Goal: Information Seeking & Learning: Learn about a topic

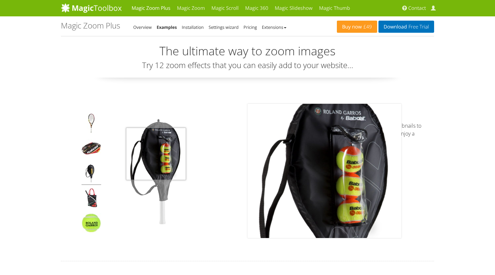
click at [156, 154] on img at bounding box center [163, 171] width 115 height 115
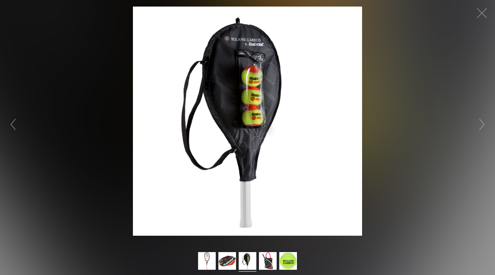
click at [449, 162] on figure "Click to expand" at bounding box center [247, 121] width 495 height 229
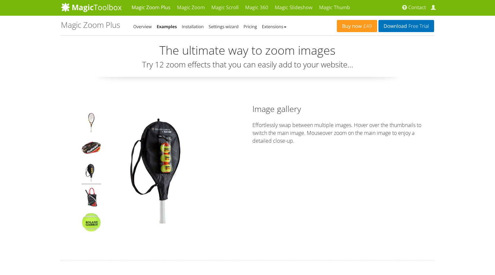
click at [90, 171] on img at bounding box center [92, 174] width 20 height 22
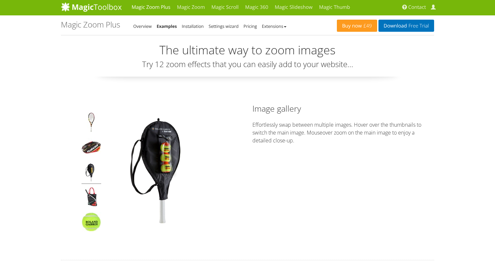
scroll to position [3, 0]
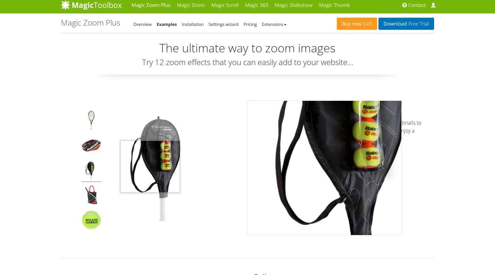
click at [151, 158] on img at bounding box center [163, 168] width 115 height 115
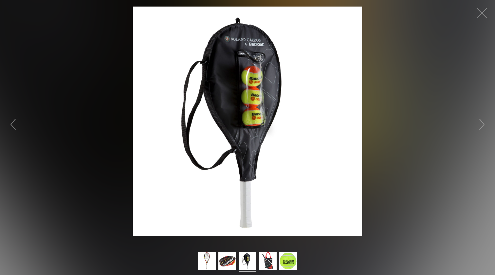
click at [431, 163] on figure "Click to expand" at bounding box center [247, 121] width 495 height 229
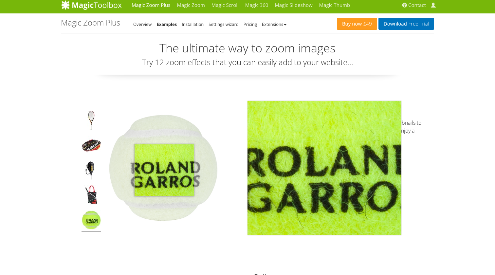
click at [164, 170] on img at bounding box center [163, 168] width 115 height 115
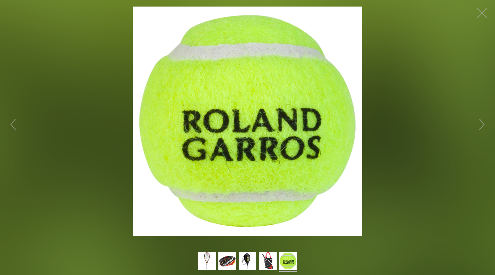
click at [408, 141] on figure "Click to expand" at bounding box center [247, 121] width 495 height 229
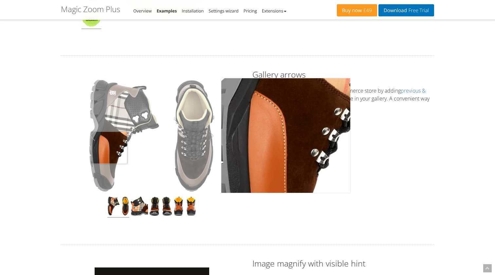
scroll to position [199, 0]
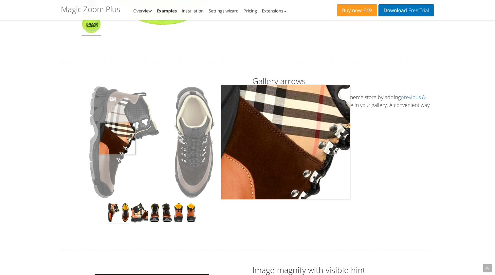
click at [117, 138] on img at bounding box center [151, 142] width 129 height 115
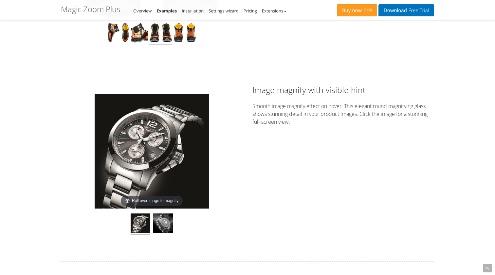
scroll to position [374, 0]
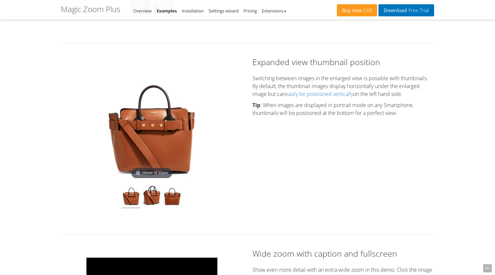
scroll to position [616, 0]
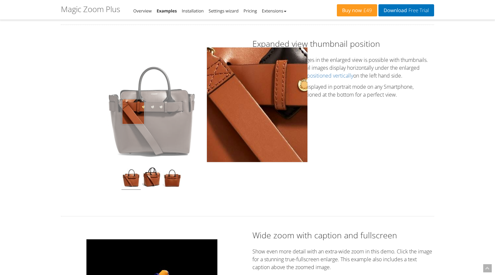
click at [133, 111] on img at bounding box center [152, 105] width 101 height 115
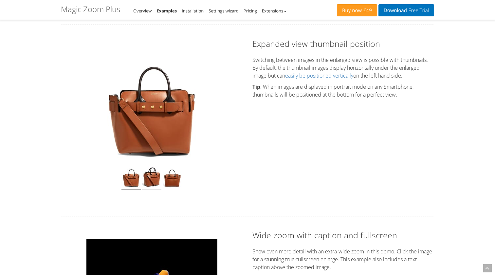
click at [150, 179] on img at bounding box center [151, 178] width 19 height 24
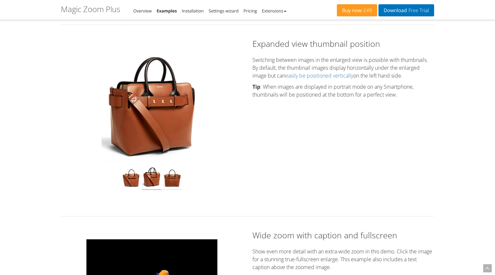
click at [172, 178] on img at bounding box center [172, 178] width 19 height 24
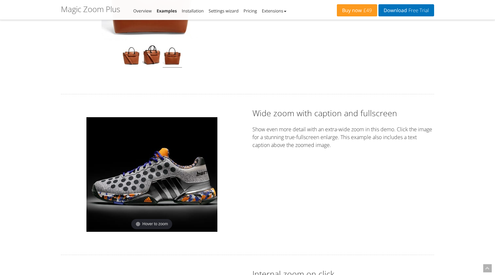
scroll to position [763, 0]
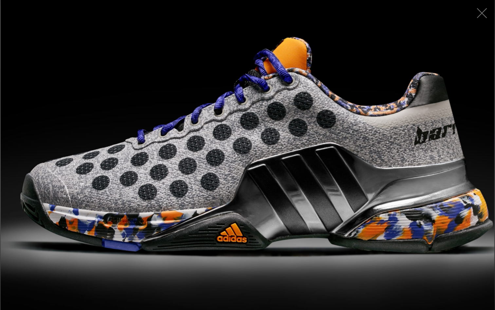
click at [189, 167] on figure "Click to expand" at bounding box center [247, 155] width 495 height 310
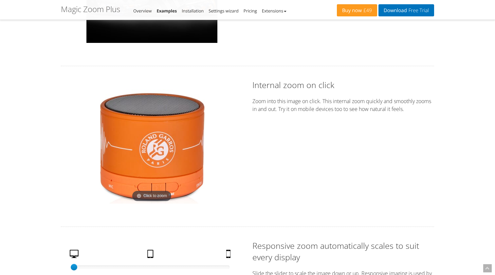
scroll to position [923, 0]
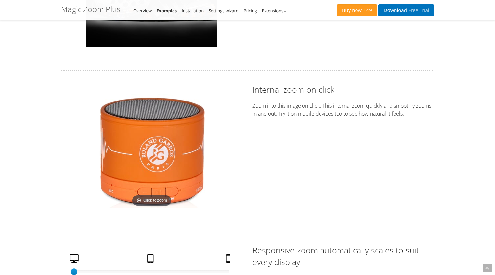
click at [162, 154] on img at bounding box center [152, 151] width 115 height 115
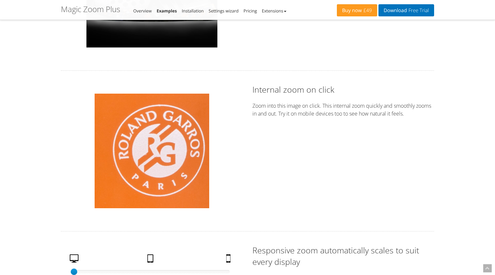
click at [149, 154] on img at bounding box center [152, 151] width 115 height 115
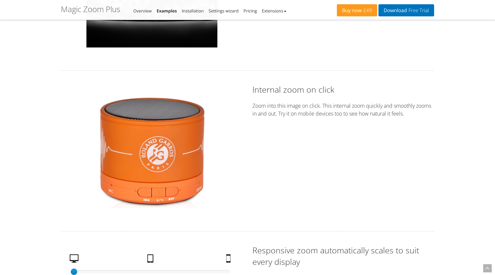
click at [125, 156] on img at bounding box center [152, 151] width 115 height 115
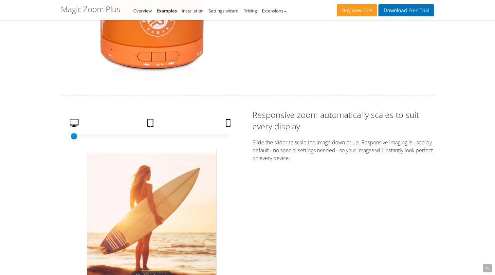
scroll to position [1103, 0]
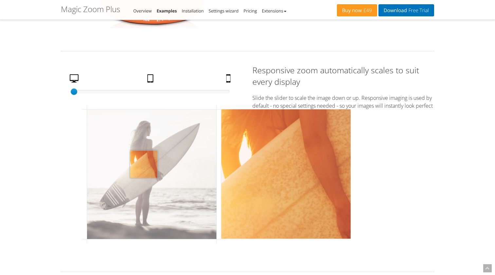
click at [144, 164] on img at bounding box center [151, 174] width 129 height 129
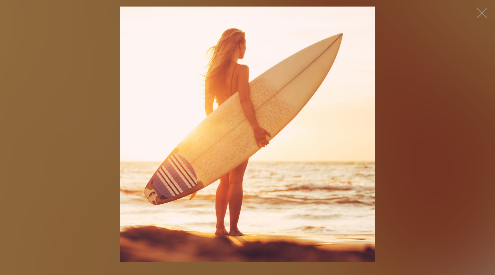
click at [68, 144] on figure "Click to expand" at bounding box center [247, 135] width 495 height 256
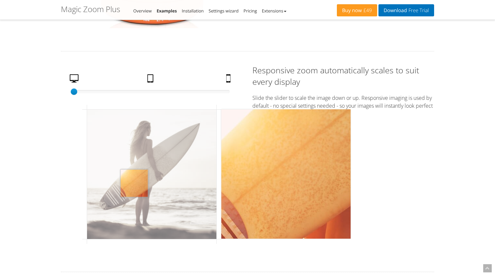
click at [134, 183] on img at bounding box center [151, 174] width 129 height 129
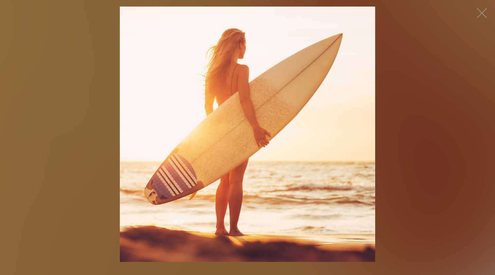
click at [69, 142] on figure "Click to expand" at bounding box center [247, 135] width 495 height 256
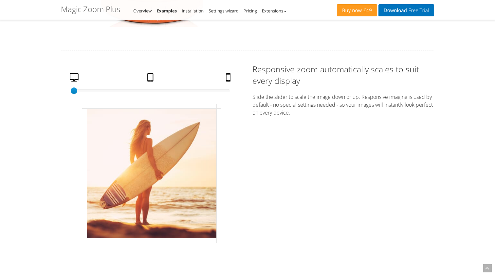
click at [151, 79] on link "Tablet" at bounding box center [151, 78] width 13 height 11
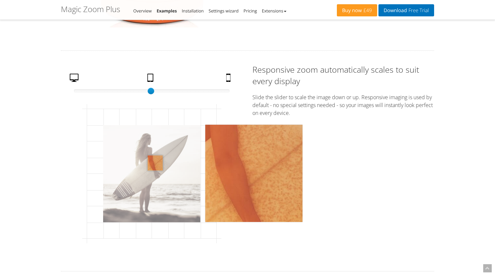
click at [155, 163] on img at bounding box center [151, 173] width 97 height 97
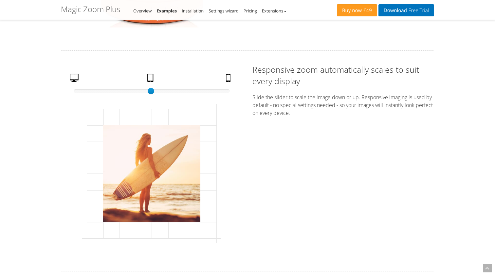
scroll to position [1103, 0]
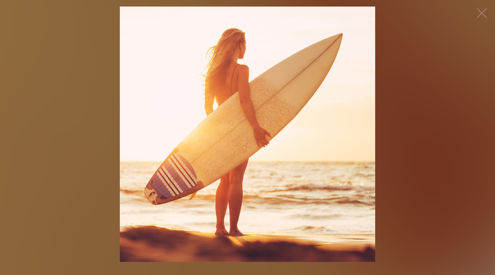
click at [33, 153] on figure "Click to expand" at bounding box center [247, 135] width 495 height 256
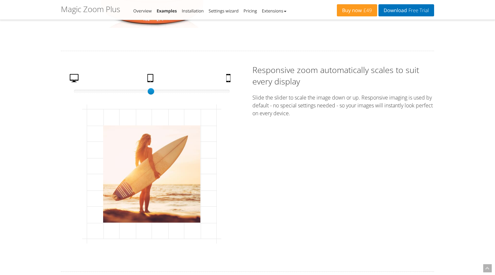
click at [79, 78] on link "Desktop" at bounding box center [75, 79] width 16 height 11
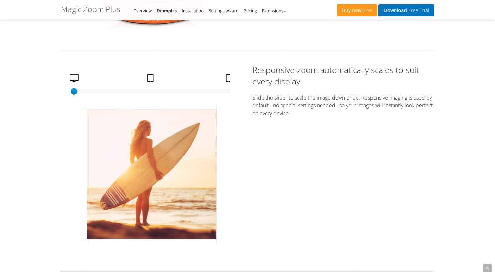
click at [228, 79] on link "Mobile" at bounding box center [229, 79] width 11 height 11
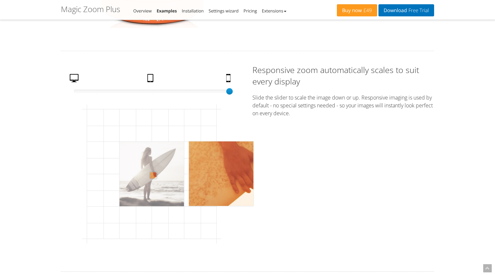
click at [153, 175] on img at bounding box center [152, 174] width 65 height 65
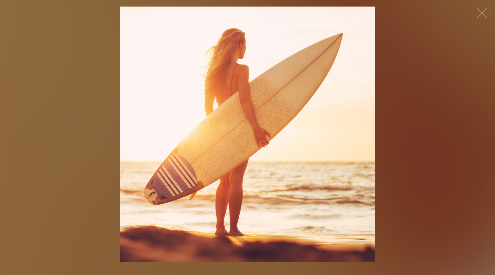
click at [59, 168] on figure "Click to expand" at bounding box center [247, 135] width 495 height 256
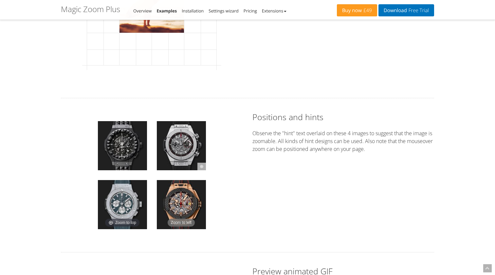
scroll to position [1278, 0]
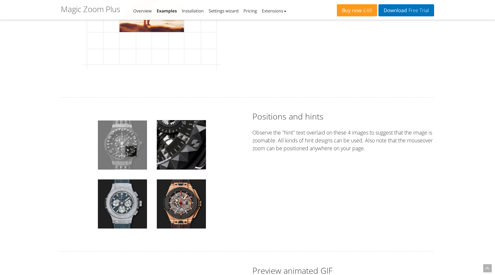
click at [131, 151] on img at bounding box center [122, 145] width 49 height 49
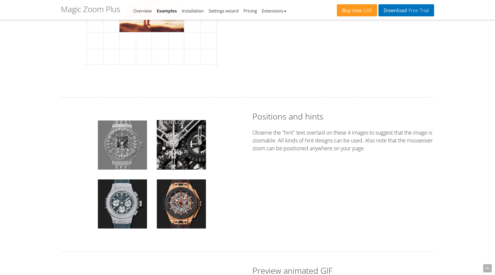
click at [123, 142] on img at bounding box center [122, 145] width 49 height 49
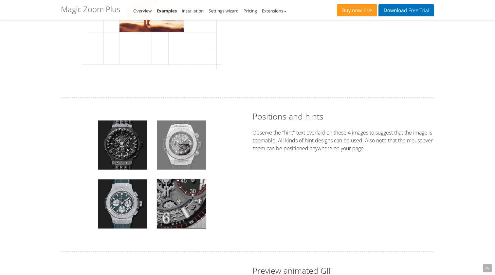
click at [185, 149] on img at bounding box center [181, 145] width 49 height 49
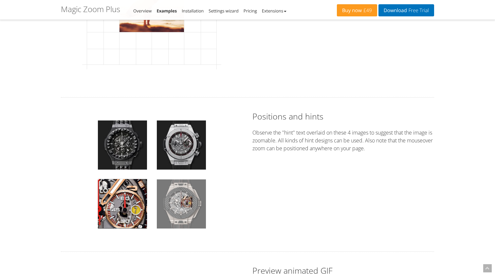
click at [187, 202] on img at bounding box center [181, 204] width 49 height 49
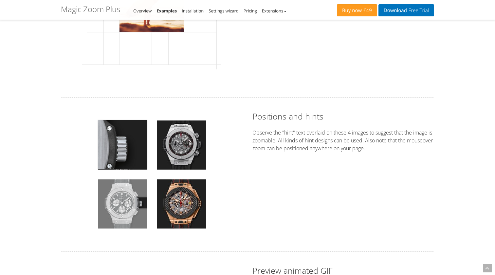
click at [143, 203] on img at bounding box center [122, 204] width 49 height 49
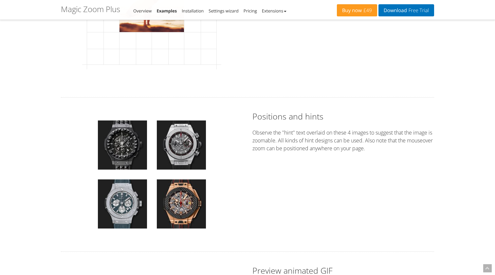
click at [155, 204] on div "Roll over to zoom Zoom Zoom to top Zoom to left" at bounding box center [152, 175] width 141 height 108
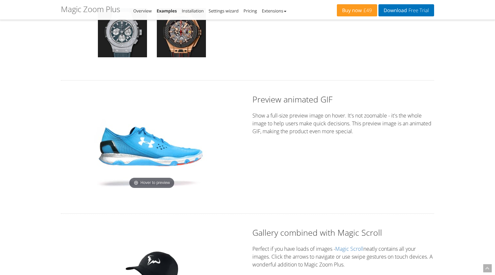
scroll to position [1449, 0]
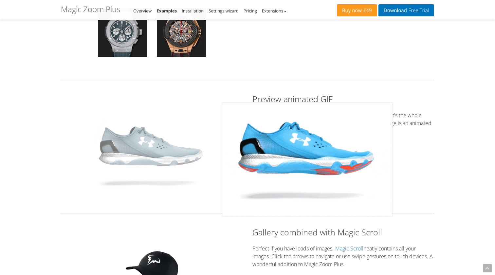
click at [146, 150] on img at bounding box center [152, 146] width 131 height 87
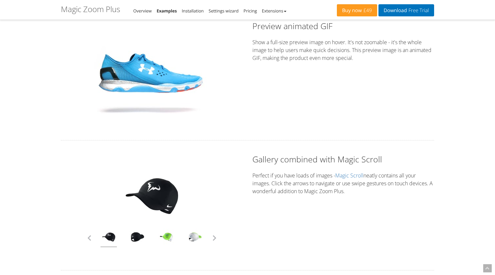
scroll to position [1565, 0]
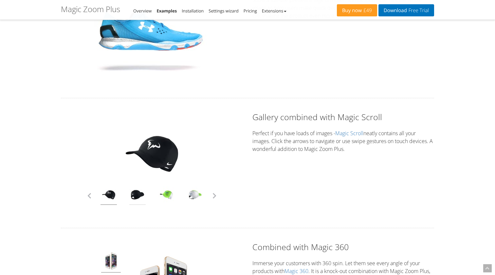
click at [137, 196] on link at bounding box center [137, 196] width 16 height 18
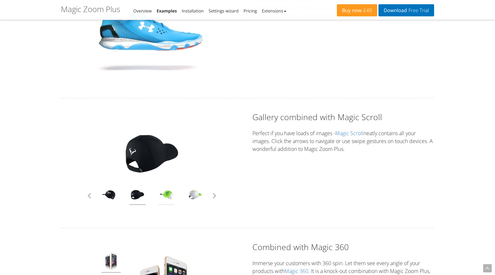
click at [164, 197] on link at bounding box center [166, 196] width 16 height 18
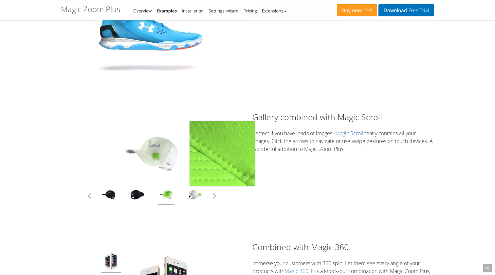
click at [156, 155] on img at bounding box center [152, 154] width 66 height 66
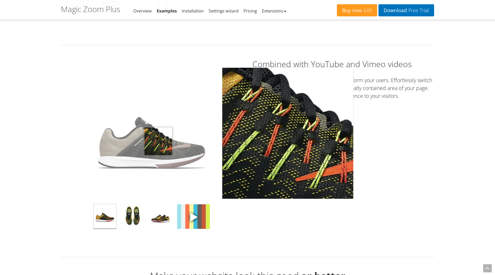
scroll to position [1885, 0]
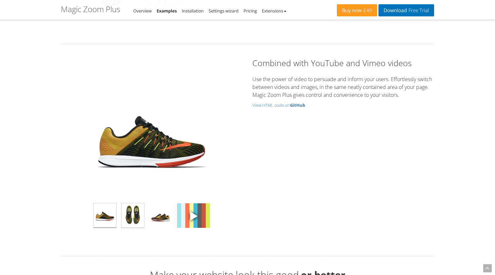
click at [135, 213] on img at bounding box center [133, 216] width 23 height 25
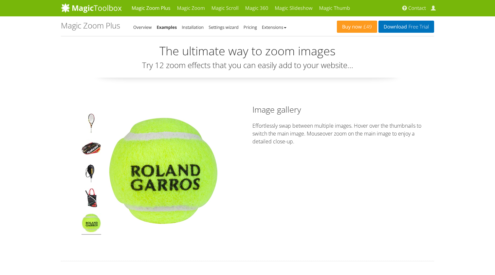
scroll to position [0, 0]
drag, startPoint x: 82, startPoint y: 28, endPoint x: 130, endPoint y: 29, distance: 48.2
click at [130, 29] on div "Magic Zoom Plus - Examples Overview Examples Installation Settings wizard Prici…" at bounding box center [199, 26] width 276 height 10
click at [97, 26] on h1 "Magic Zoom Plus - Examples" at bounding box center [90, 25] width 59 height 9
click at [192, 8] on link "Magic Zoom" at bounding box center [191, 8] width 34 height 16
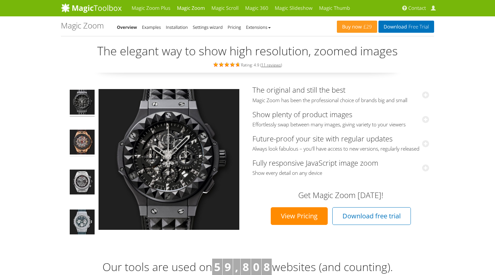
click at [93, 145] on img at bounding box center [82, 143] width 25 height 27
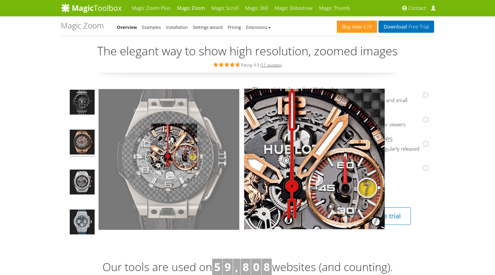
click at [174, 146] on img at bounding box center [169, 159] width 141 height 141
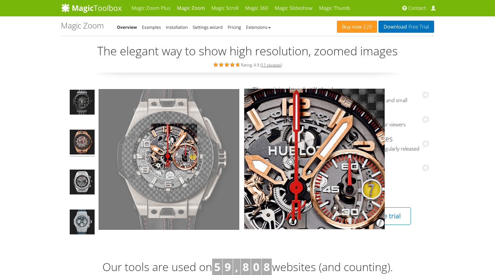
click at [174, 146] on img at bounding box center [169, 159] width 141 height 141
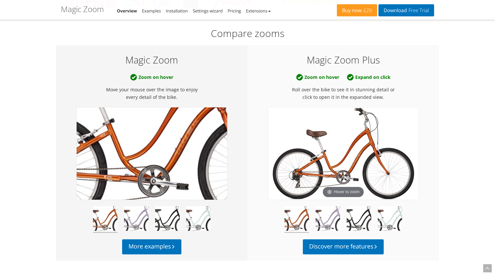
scroll to position [294, 0]
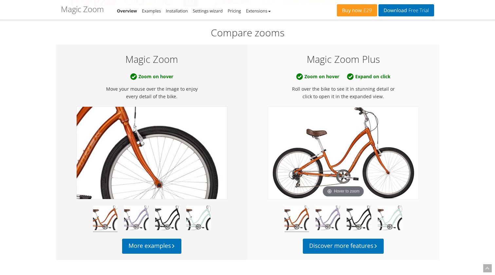
click at [195, 160] on img at bounding box center [152, 153] width 151 height 92
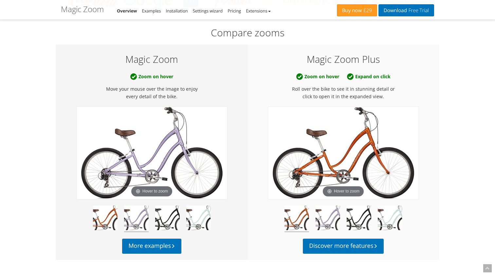
click at [139, 224] on img at bounding box center [136, 219] width 25 height 27
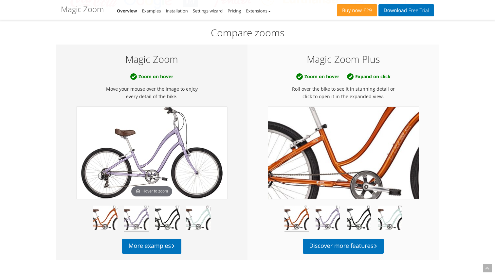
click at [332, 163] on img at bounding box center [343, 153] width 151 height 92
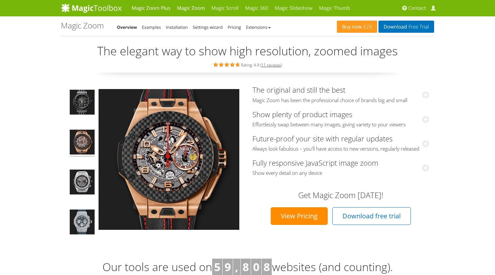
click at [151, 7] on link "Magic Zoom Plus" at bounding box center [150, 8] width 45 height 16
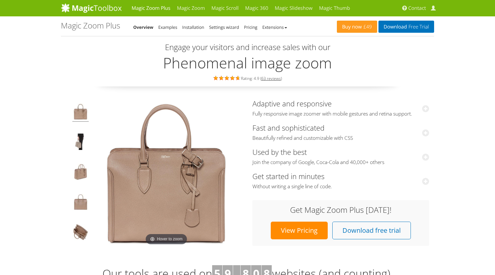
click at [103, 7] on img at bounding box center [91, 8] width 61 height 10
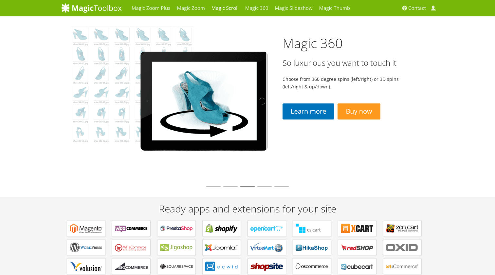
click at [226, 7] on link "Magic Scroll" at bounding box center [225, 8] width 34 height 16
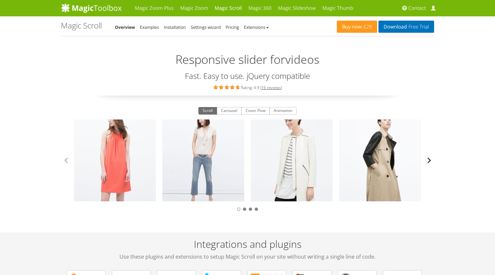
click at [429, 161] on button "button" at bounding box center [430, 161] width 10 height 10
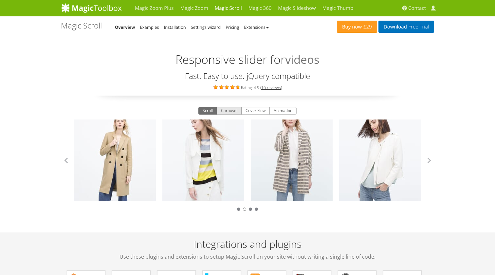
click at [230, 114] on button "Carousel" at bounding box center [229, 111] width 25 height 8
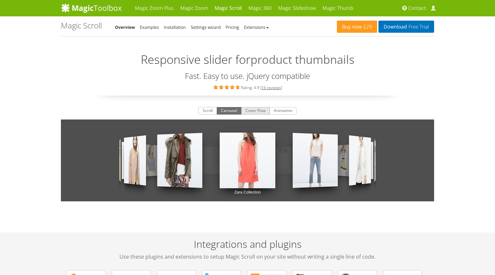
click at [255, 111] on button "Cover Flow" at bounding box center [256, 111] width 29 height 8
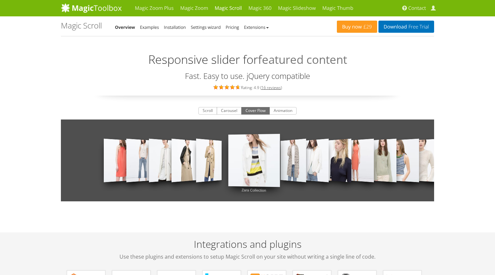
drag, startPoint x: 321, startPoint y: 160, endPoint x: 157, endPoint y: 160, distance: 163.5
click at [157, 160] on link "Zara Collection" at bounding box center [164, 161] width 30 height 64
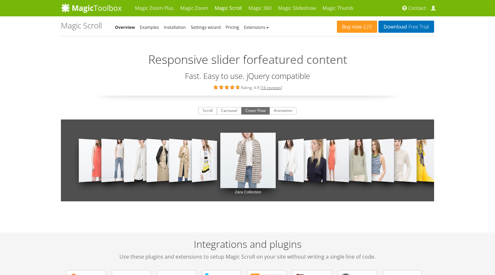
click at [280, 115] on div "Scroll Carousel Cover Flow Animation Zara Collection Zara Collection Zara Colle…" at bounding box center [248, 160] width 374 height 108
click at [281, 109] on button "Animation" at bounding box center [283, 111] width 27 height 8
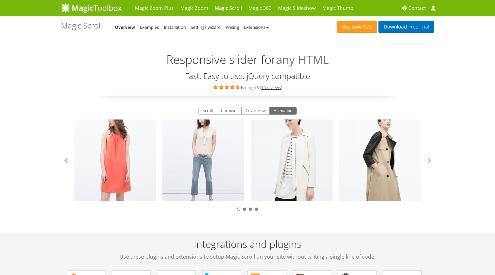
click at [271, 244] on h2 "Integrations and plugins Use these plugins and extensions to setup Magic Scroll…" at bounding box center [248, 250] width 374 height 22
click at [427, 161] on button "button" at bounding box center [430, 161] width 10 height 10
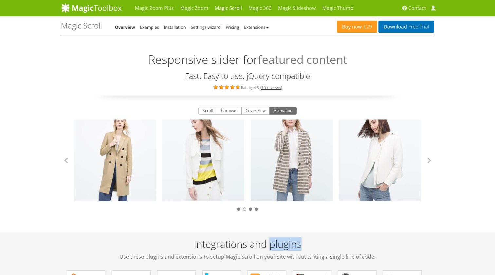
drag, startPoint x: 428, startPoint y: 159, endPoint x: 464, endPoint y: 189, distance: 46.8
click at [428, 159] on button "button" at bounding box center [430, 161] width 10 height 10
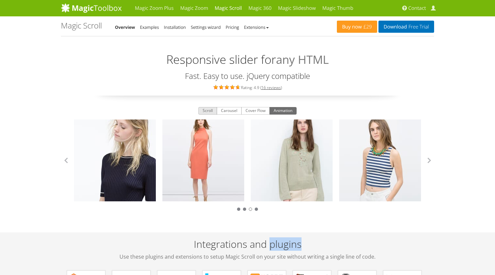
click at [206, 110] on button "Scroll" at bounding box center [208, 111] width 19 height 8
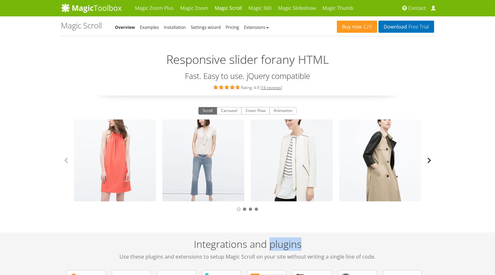
click at [429, 162] on button "button" at bounding box center [430, 161] width 10 height 10
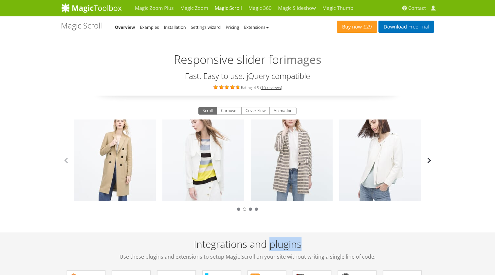
click at [429, 160] on button "button" at bounding box center [430, 161] width 10 height 10
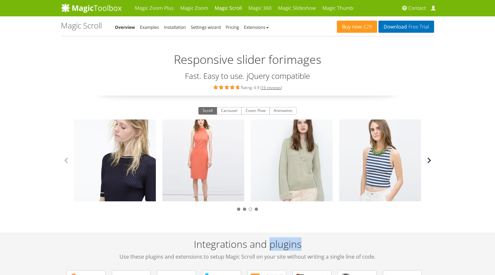
click at [429, 160] on button "button" at bounding box center [430, 161] width 10 height 10
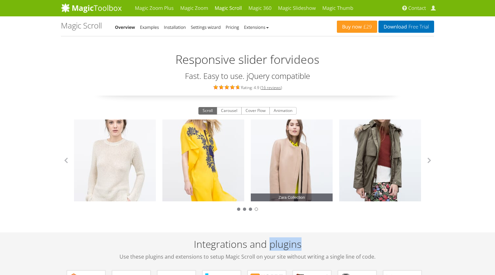
click at [307, 155] on link "Zara Collection" at bounding box center [292, 161] width 82 height 82
click at [288, 158] on link "Zara Collection" at bounding box center [292, 161] width 82 height 82
click at [373, 166] on link "Zara Collection" at bounding box center [381, 161] width 82 height 82
click at [261, 166] on link "Zara Collection" at bounding box center [292, 161] width 82 height 82
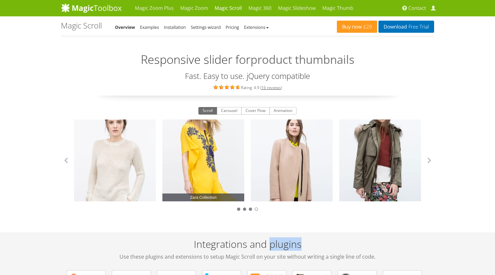
click at [210, 165] on link "Zara Collection" at bounding box center [204, 161] width 82 height 82
click at [133, 158] on link "Zara Collection" at bounding box center [115, 161] width 82 height 82
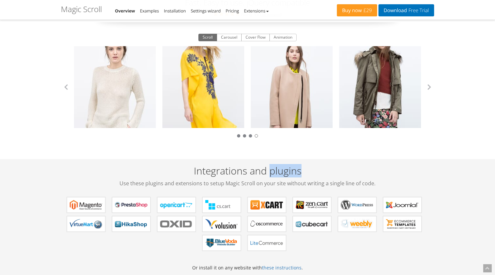
scroll to position [97, 0]
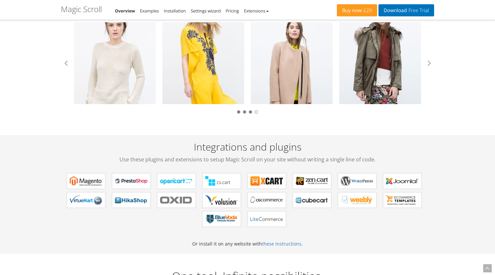
drag, startPoint x: 267, startPoint y: 147, endPoint x: 257, endPoint y: 147, distance: 9.8
click at [267, 147] on h2 "Integrations and plugins Use these plugins and extensions to setup Magic Scroll…" at bounding box center [248, 153] width 374 height 22
click at [236, 147] on h2 "Integrations and plugins Use these plugins and extensions to setup Magic Scroll…" at bounding box center [248, 153] width 374 height 22
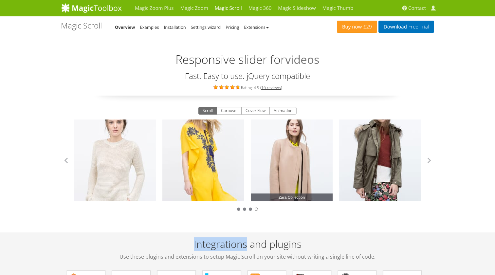
scroll to position [0, 0]
click at [339, 8] on link "Magic Thumb" at bounding box center [339, 8] width 38 height 16
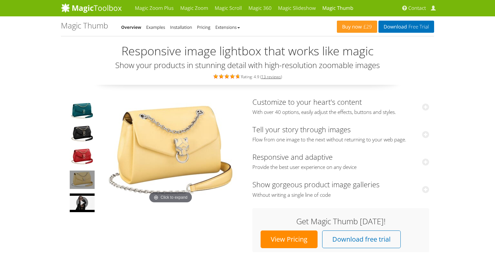
click at [180, 139] on img at bounding box center [171, 151] width 144 height 107
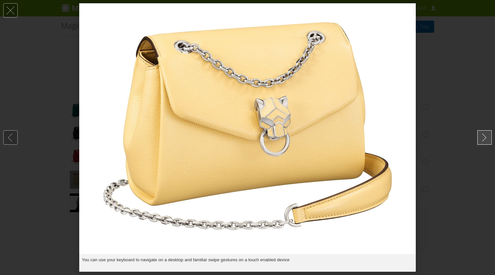
click at [487, 137] on link at bounding box center [485, 137] width 14 height 14
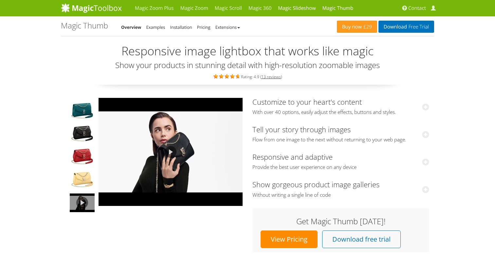
click at [297, 8] on link "Magic Slideshow" at bounding box center [297, 8] width 44 height 16
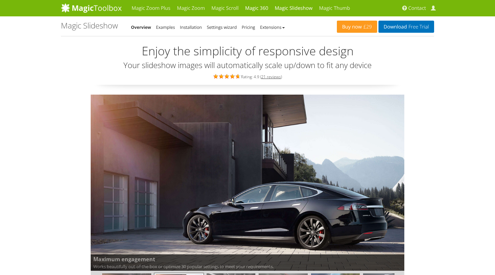
click at [262, 7] on link "Magic 360" at bounding box center [257, 8] width 30 height 16
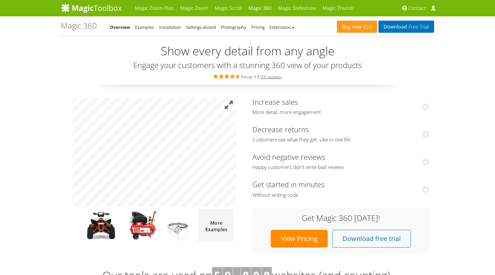
click at [226, 106] on button at bounding box center [229, 105] width 14 height 14
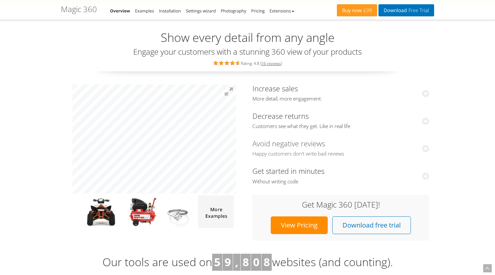
scroll to position [167, 0]
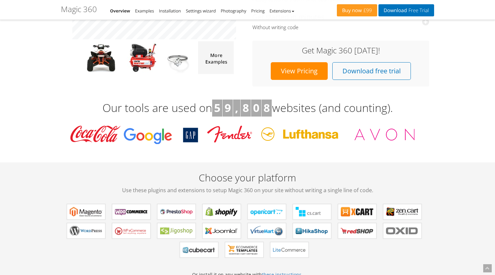
click at [100, 50] on img at bounding box center [100, 57] width 50 height 33
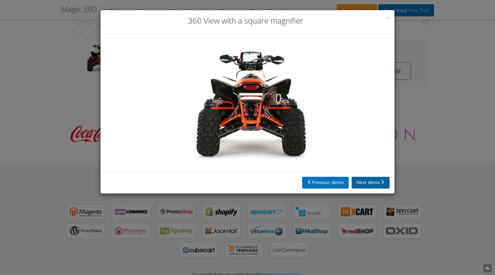
click at [370, 181] on button "Next demo" at bounding box center [371, 183] width 38 height 12
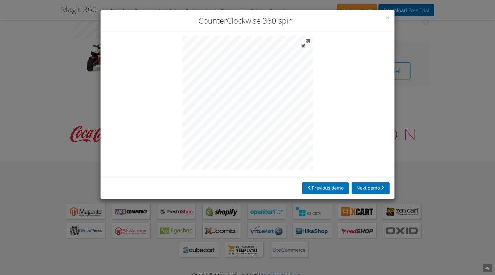
click at [309, 45] on button at bounding box center [306, 43] width 14 height 14
click at [360, 186] on button "Next demo" at bounding box center [371, 189] width 38 height 12
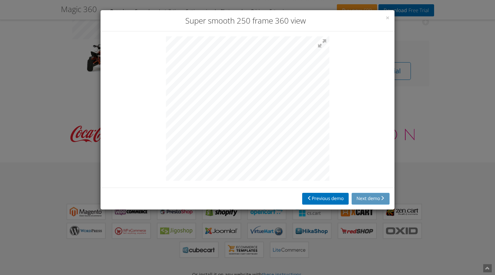
scroll to position [170, 0]
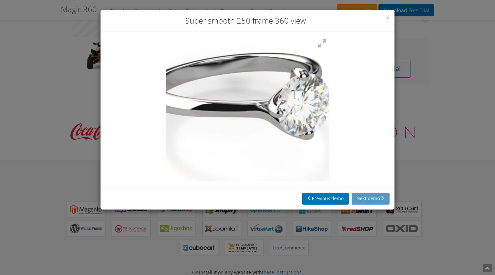
click at [253, 126] on img at bounding box center [237, 73] width 327 height 289
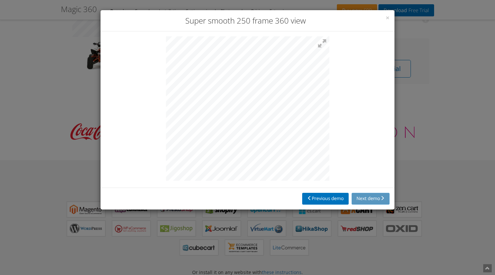
scroll to position [170, 0]
click at [324, 44] on button at bounding box center [322, 43] width 14 height 14
click at [388, 16] on span "×" at bounding box center [388, 17] width 4 height 9
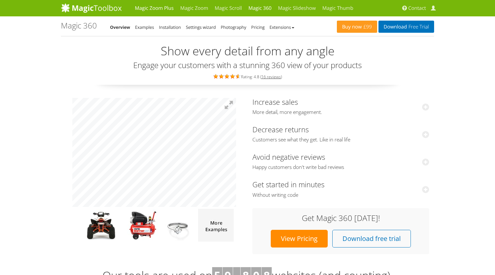
scroll to position [0, 0]
click at [152, 6] on link "Magic Zoom Plus" at bounding box center [154, 8] width 45 height 16
